Goal: Task Accomplishment & Management: Manage account settings

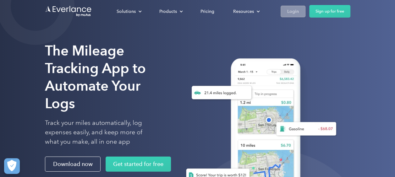
click at [292, 10] on div "Login" at bounding box center [293, 12] width 12 height 8
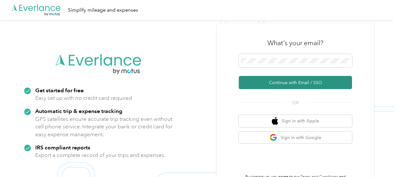
click at [289, 81] on button "Continue with Email / SSO" at bounding box center [295, 82] width 113 height 13
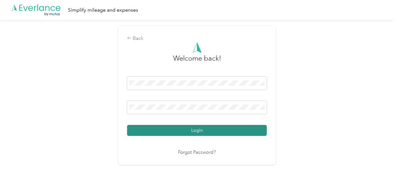
click at [234, 133] on button "Login" at bounding box center [197, 130] width 140 height 11
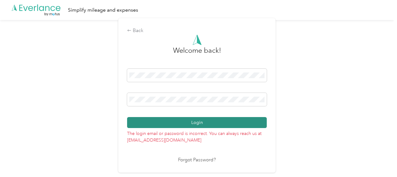
click at [193, 126] on button "Login" at bounding box center [197, 122] width 140 height 11
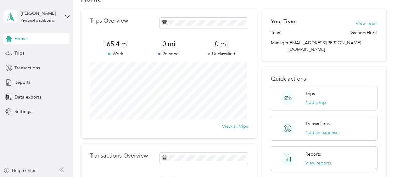
scroll to position [17, 0]
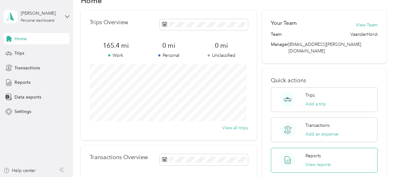
click at [307, 153] on p "Reports" at bounding box center [312, 156] width 15 height 7
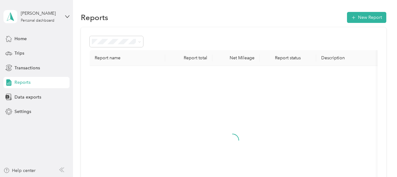
scroll to position [17, 0]
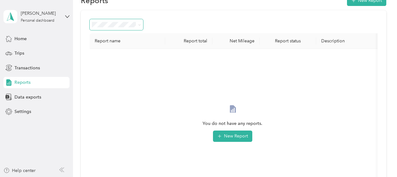
click at [141, 24] on icon at bounding box center [139, 25] width 3 height 3
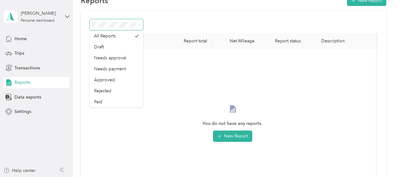
click at [141, 24] on icon at bounding box center [139, 25] width 3 height 3
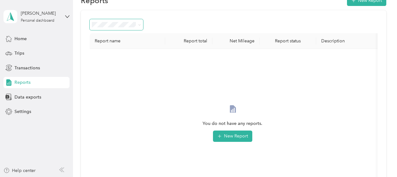
click at [164, 20] on div at bounding box center [234, 24] width 288 height 11
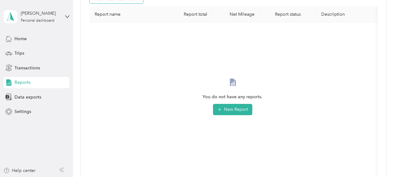
scroll to position [0, 0]
